Goal: Task Accomplishment & Management: Manage account settings

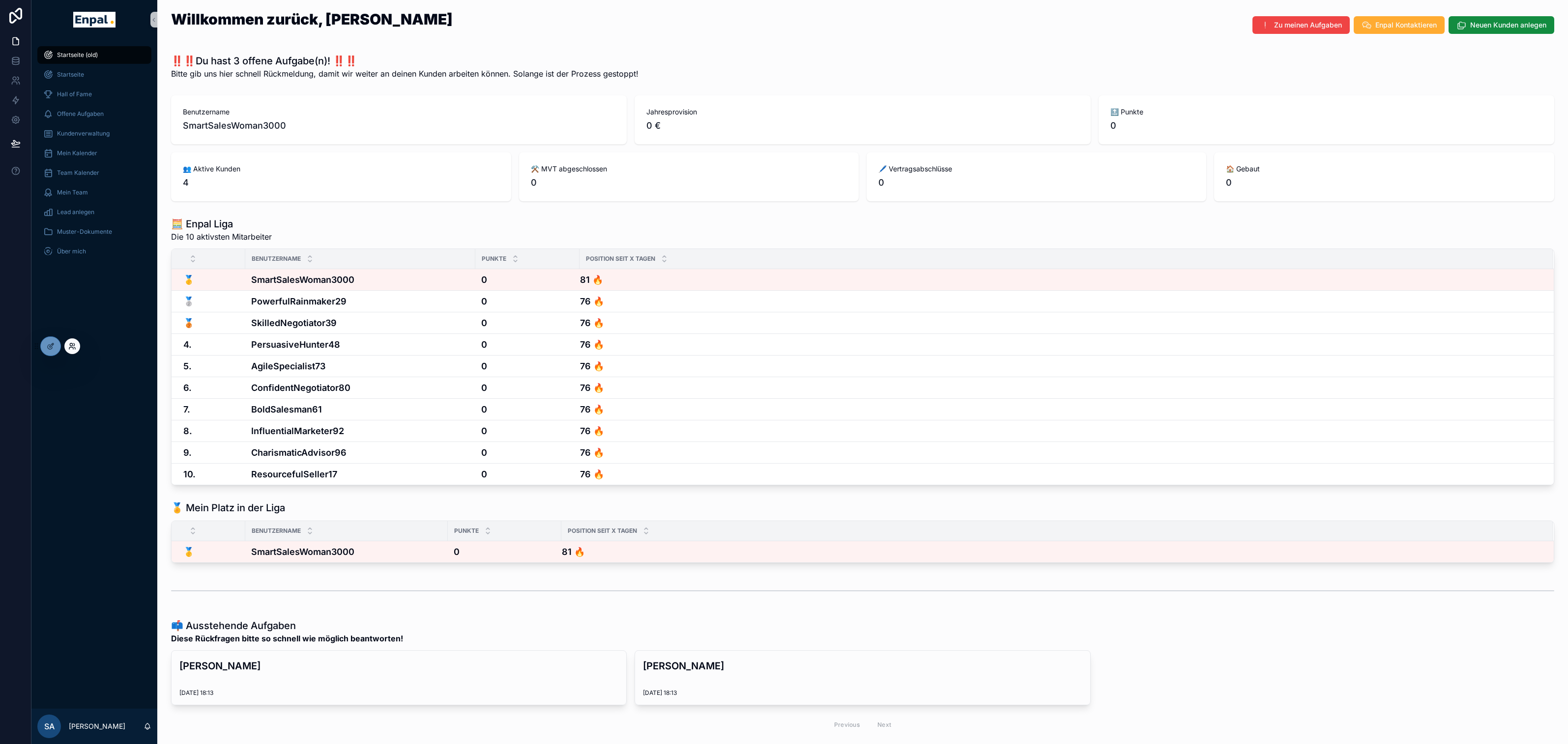
click at [70, 344] on icon at bounding box center [72, 346] width 8 height 8
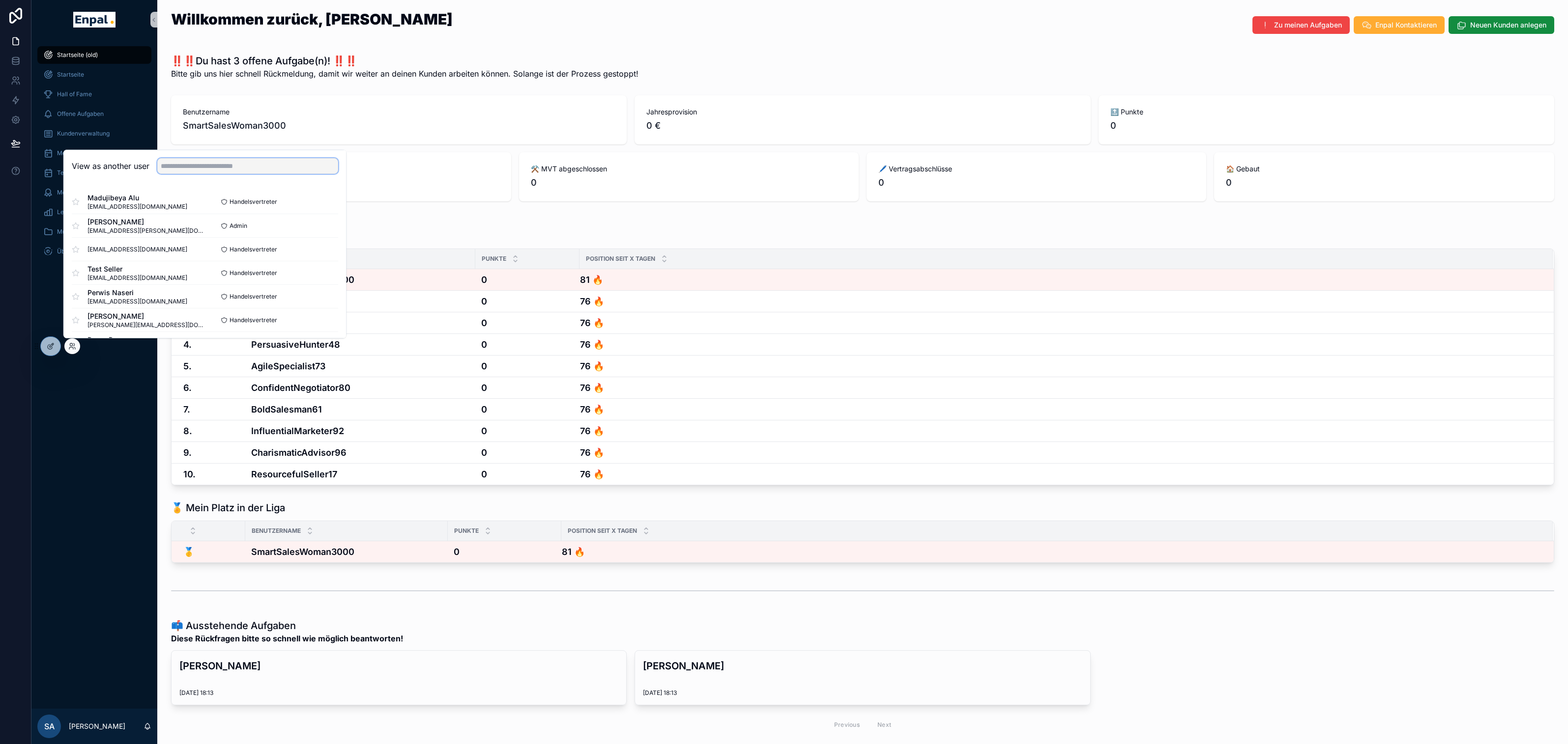
click at [198, 168] on input "text" at bounding box center [247, 166] width 181 height 16
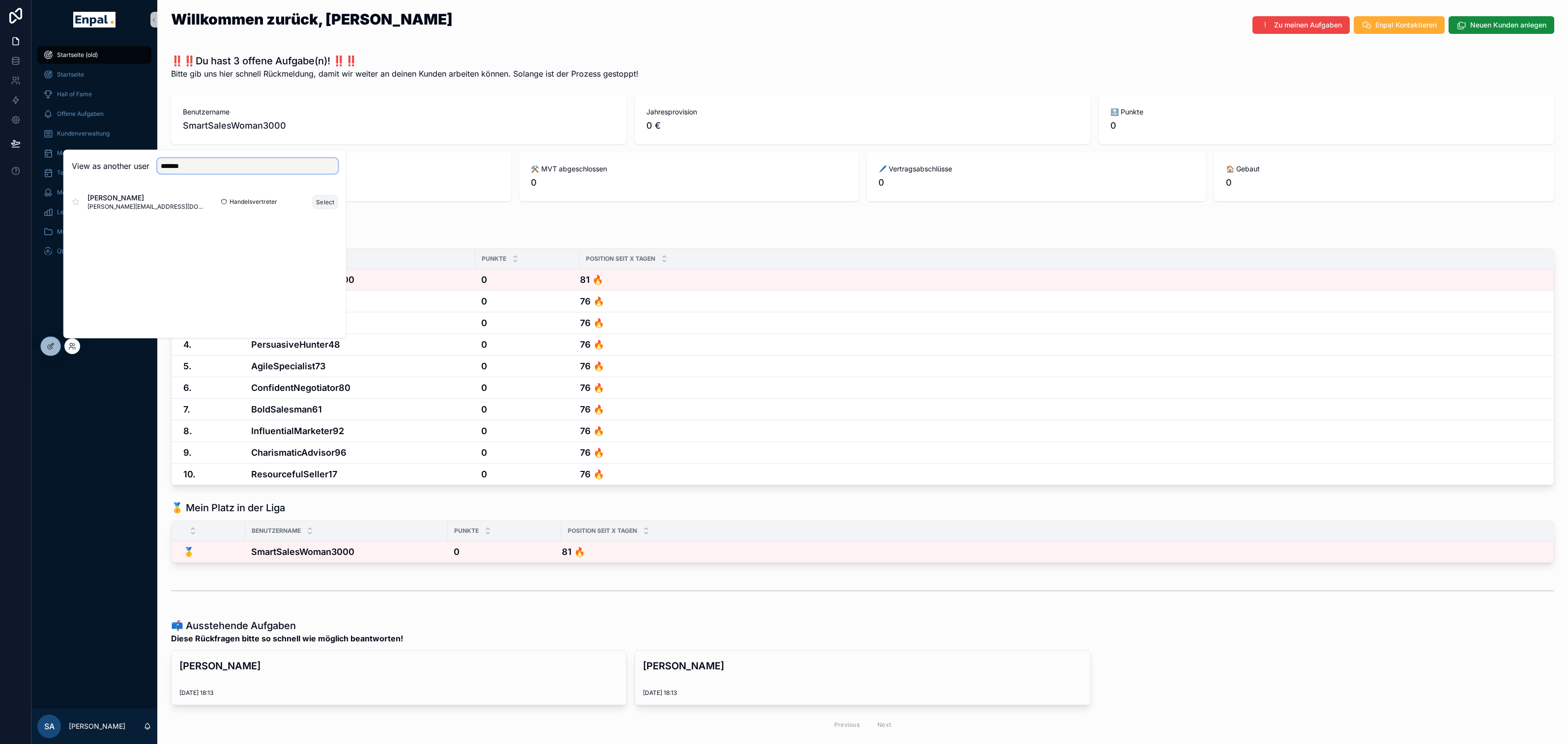
type input "*******"
click at [328, 203] on button "Select" at bounding box center [326, 201] width 26 height 14
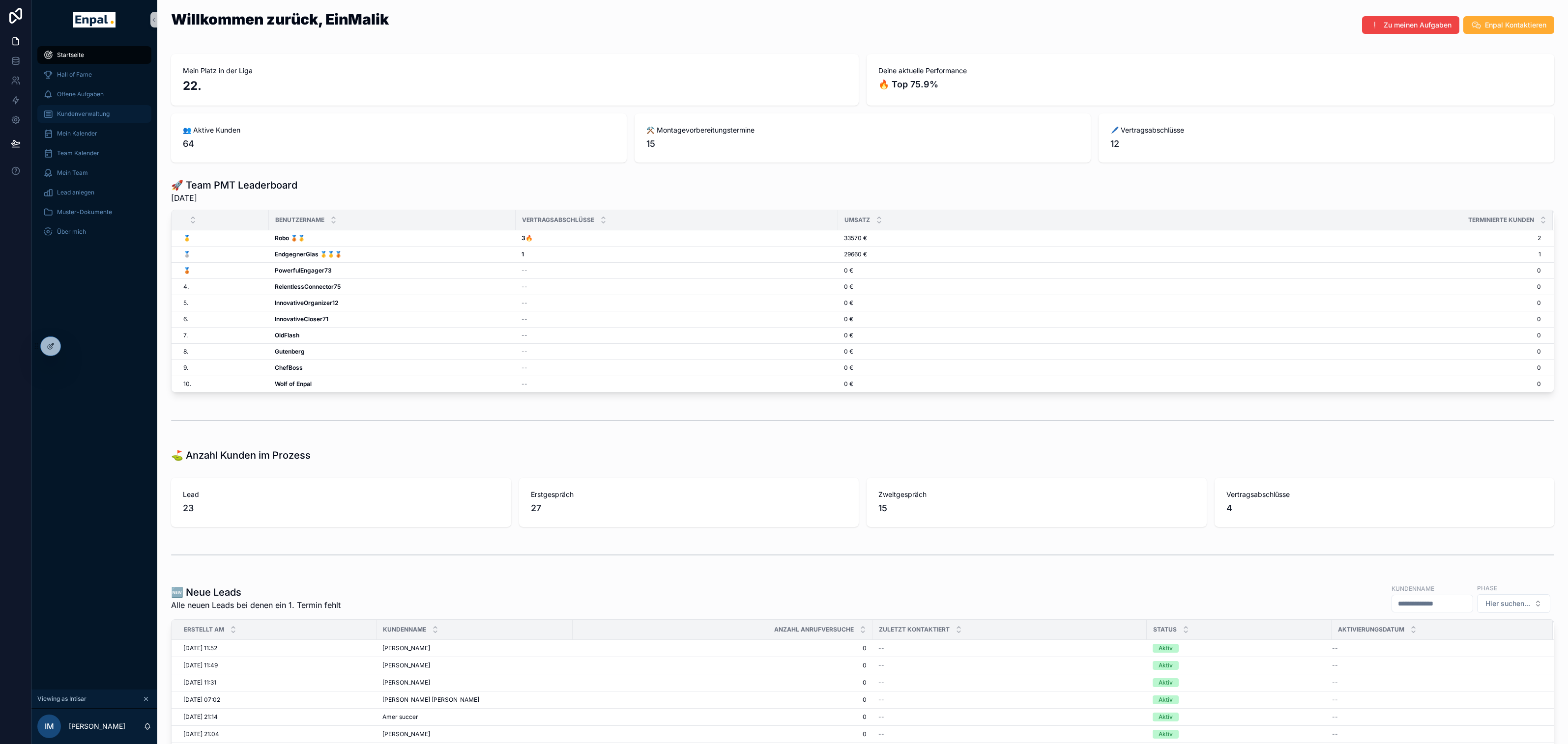
click at [88, 119] on div "Kundenverwaltung" at bounding box center [94, 114] width 102 height 16
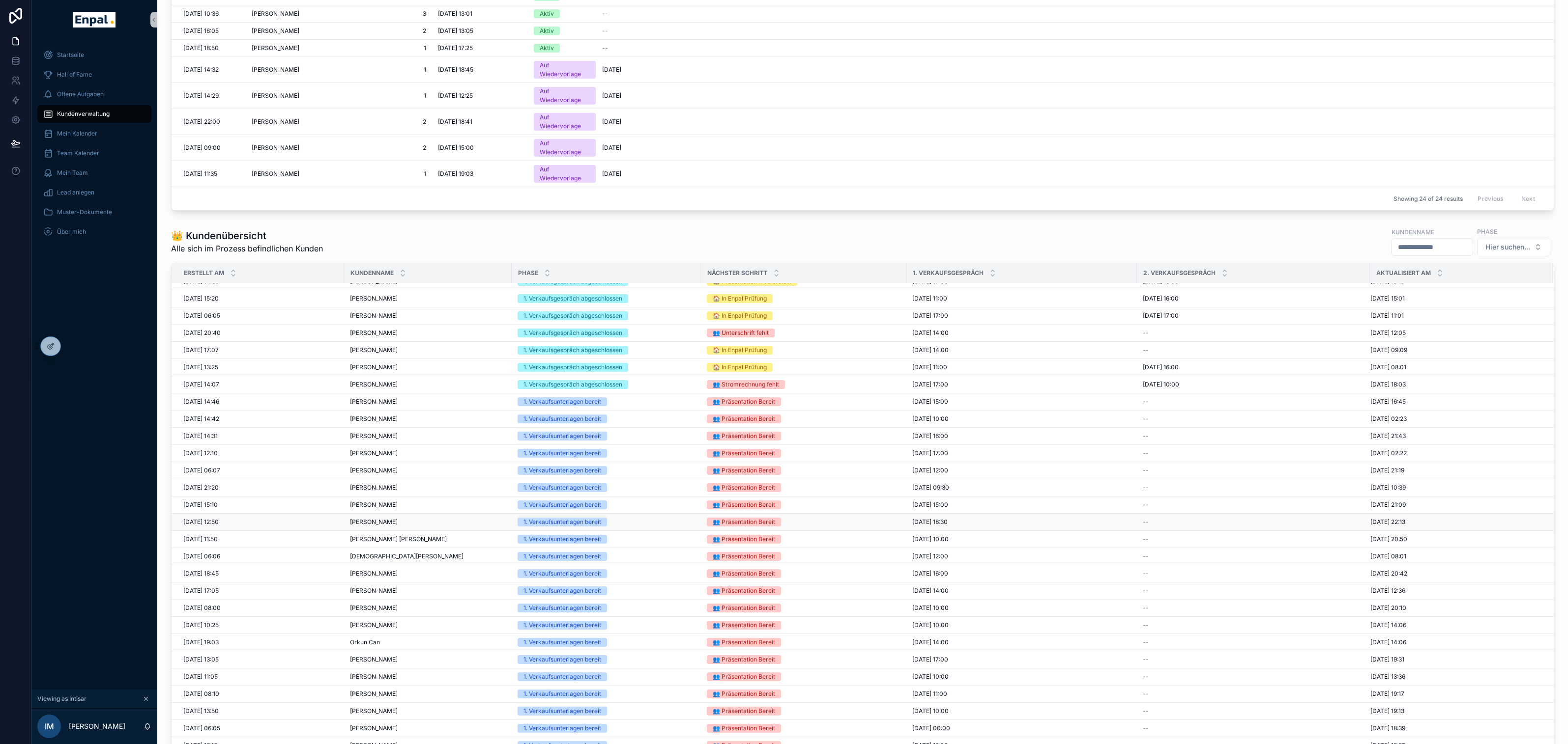
scroll to position [163, 0]
click at [368, 400] on span "[PERSON_NAME]" at bounding box center [374, 403] width 47 height 8
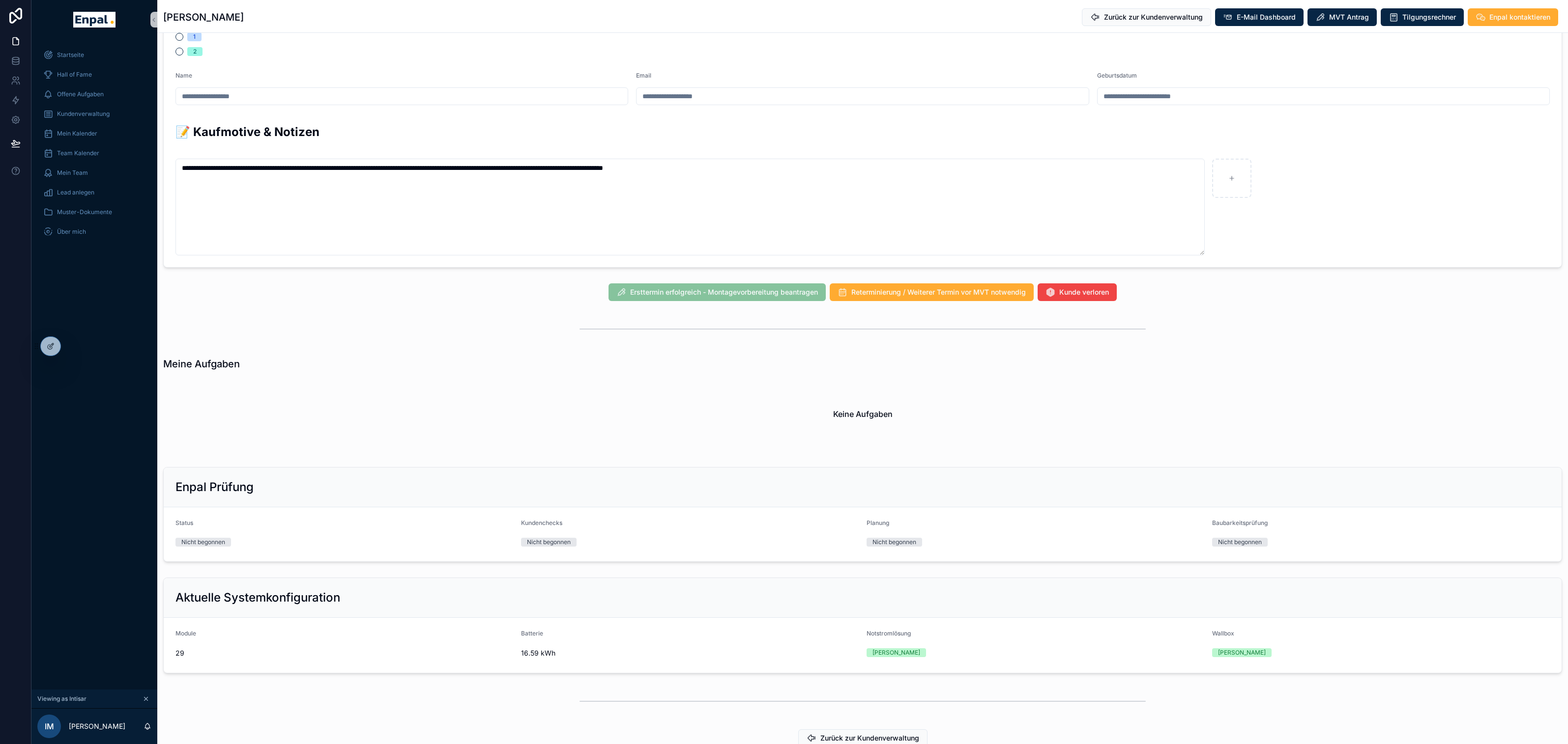
scroll to position [629, 0]
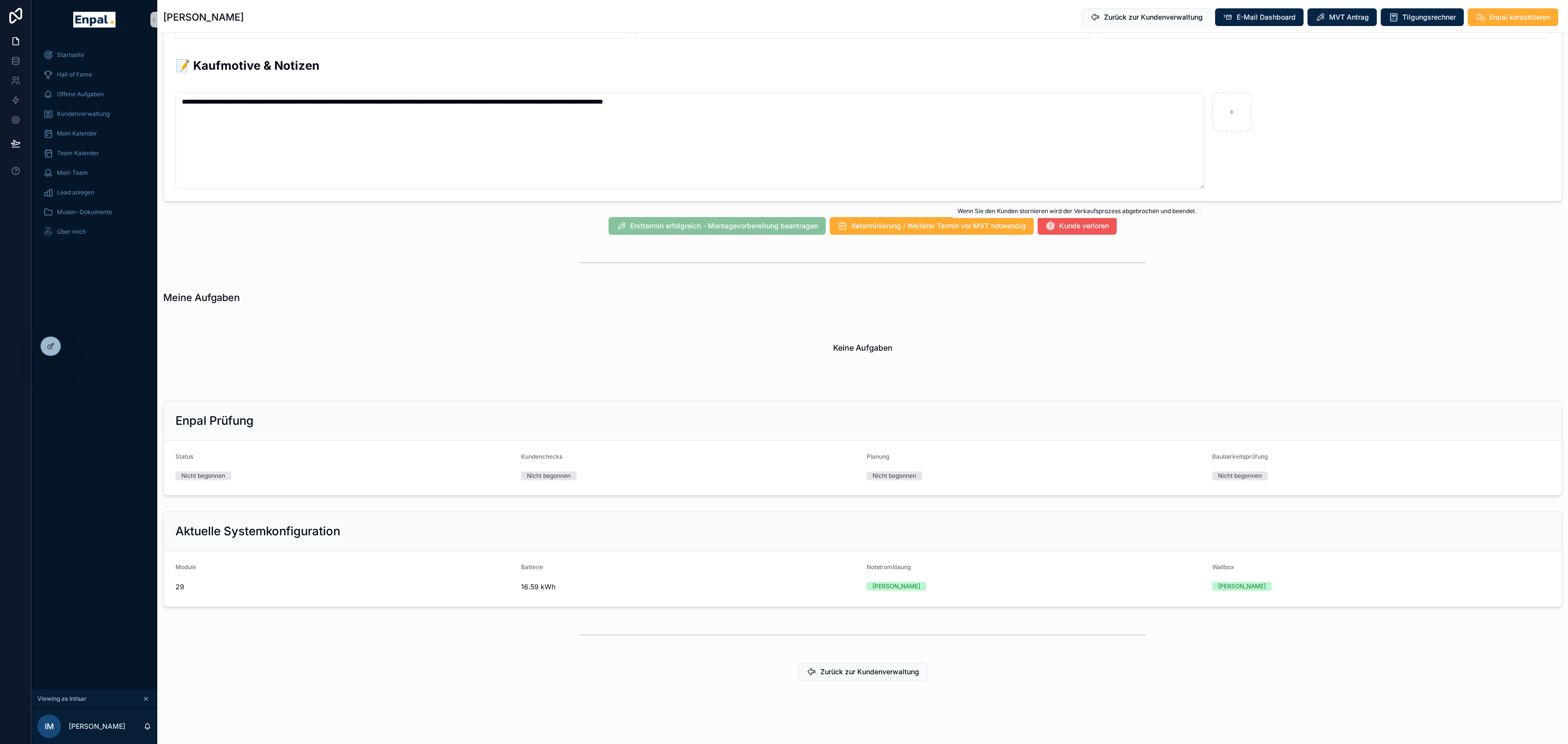
click at [1088, 229] on button "Kunde verloren" at bounding box center [1077, 226] width 79 height 18
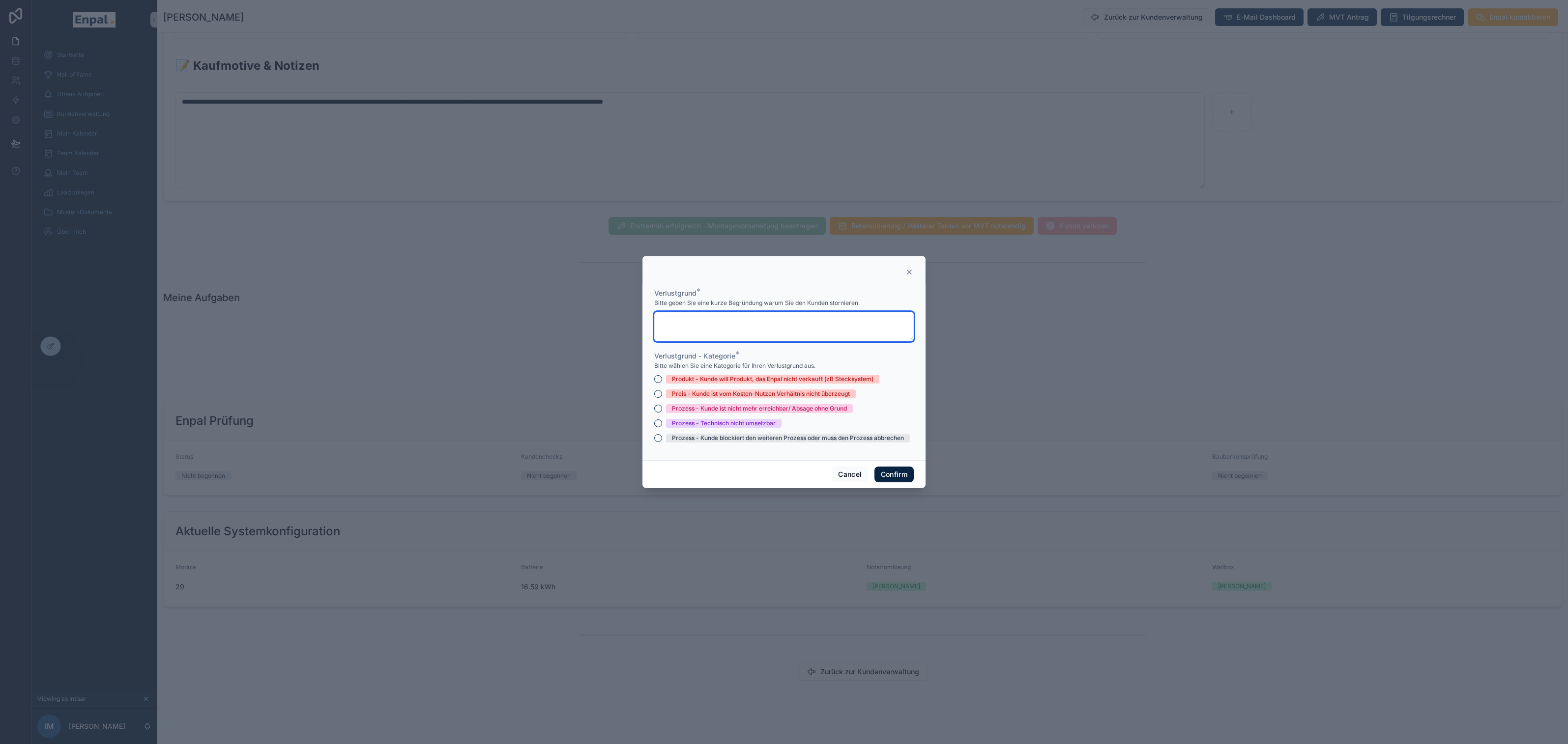
click at [855, 329] on textarea at bounding box center [784, 327] width 259 height 29
drag, startPoint x: 915, startPoint y: 341, endPoint x: 915, endPoint y: 378, distance: 37.0
click at [915, 378] on div "Verlustgrund * Bitte geben Sie eine kurze Begründung warum Sie den Kunden storn…" at bounding box center [783, 372] width 283 height 176
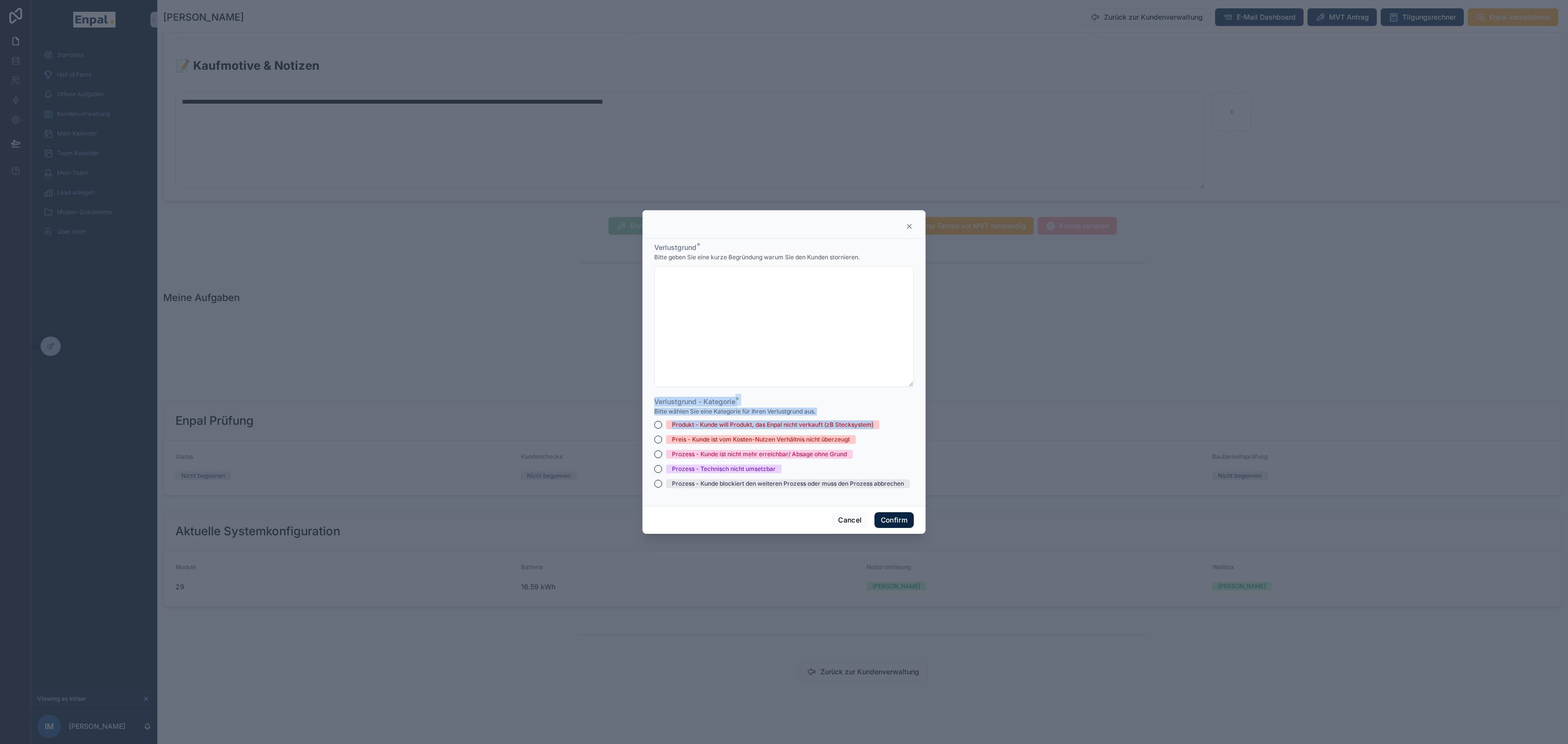
drag, startPoint x: 911, startPoint y: 339, endPoint x: 909, endPoint y: 384, distance: 45.0
click at [909, 384] on textarea at bounding box center [784, 327] width 259 height 121
click at [839, 412] on div "Bitte wählen Sie eine Kategorie für Ihren Verlustgrund aus." at bounding box center [784, 412] width 259 height 10
click at [911, 224] on icon at bounding box center [909, 225] width 8 height 8
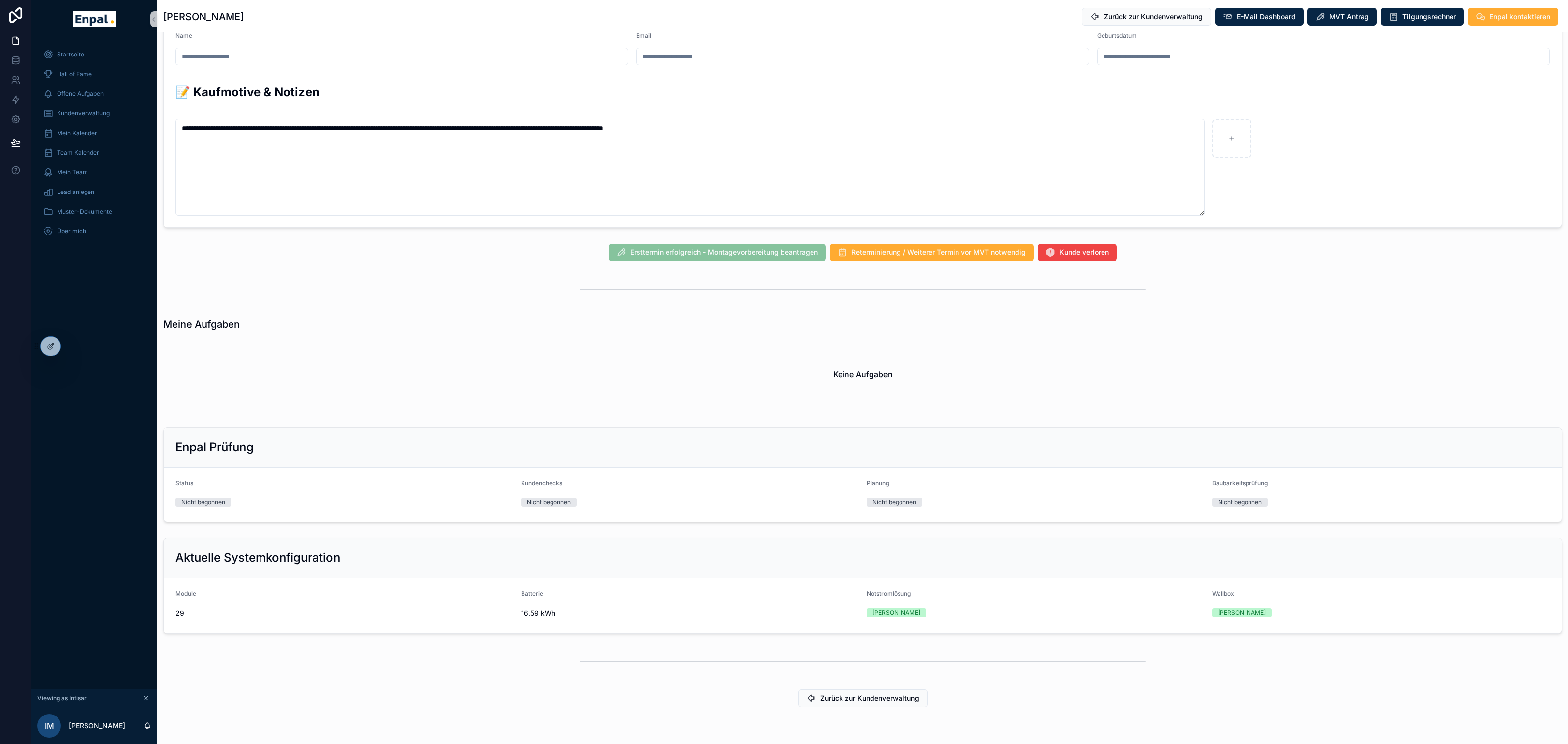
scroll to position [601, 0]
